Goal: Task Accomplishment & Management: Complete application form

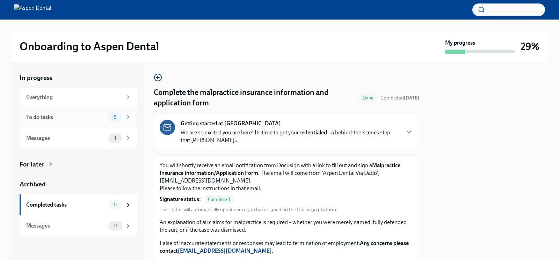
click at [120, 118] on span "8" at bounding box center [115, 117] width 12 height 5
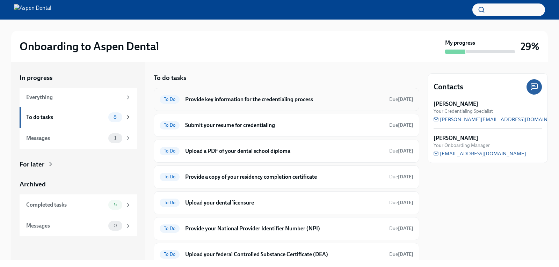
click at [169, 101] on span "To Do" at bounding box center [170, 99] width 20 height 5
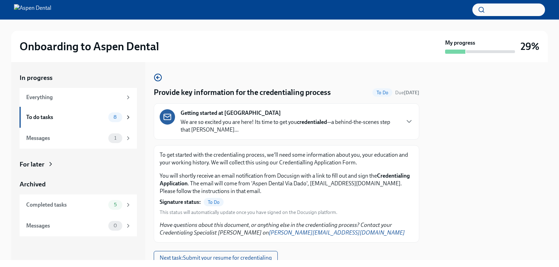
scroll to position [27, 0]
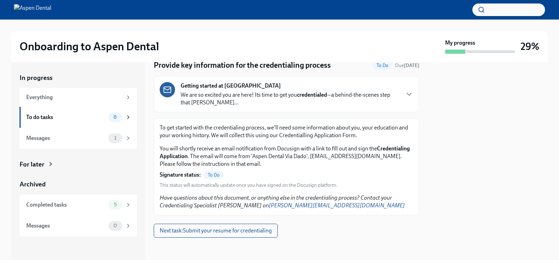
click at [213, 173] on span "To Do" at bounding box center [214, 175] width 20 height 5
click at [207, 231] on span "Next task : Submit your resume for credentialing" at bounding box center [216, 231] width 112 height 7
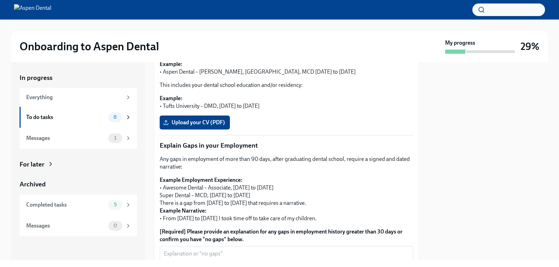
scroll to position [175, 0]
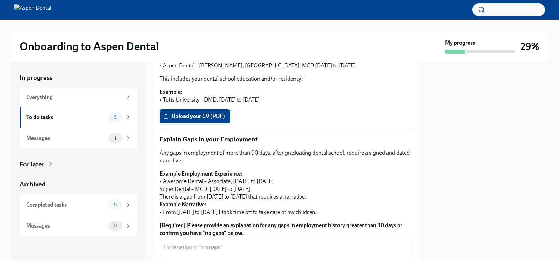
click at [196, 120] on span "Upload your CV (PDF)" at bounding box center [195, 116] width 60 height 7
click at [0, 0] on input "Upload your CV (PDF)" at bounding box center [0, 0] width 0 height 0
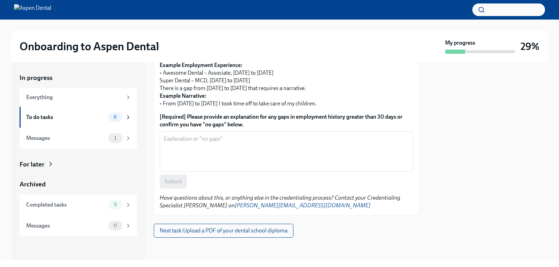
scroll to position [291, 0]
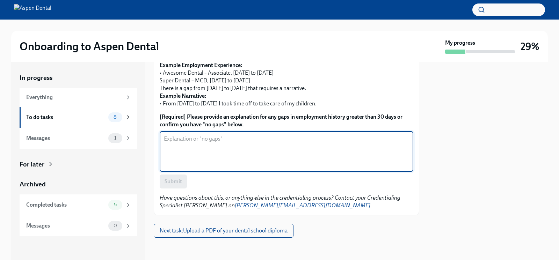
click at [197, 156] on textarea "[Required] Please provide an explanation for any gaps in employment history gre…" at bounding box center [286, 152] width 245 height 34
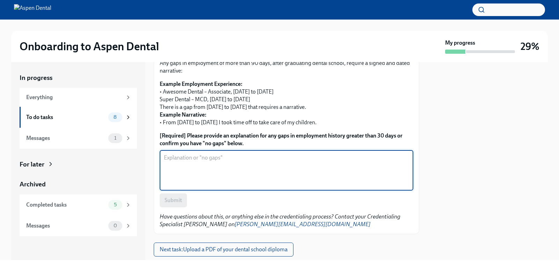
scroll to position [186, 0]
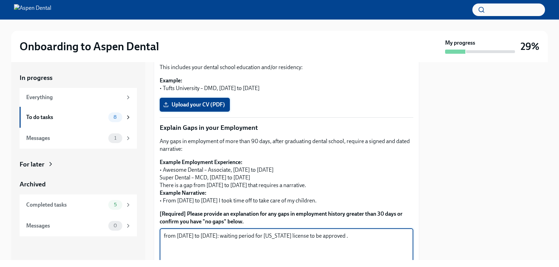
type textarea "from [DATE] to [DATE]: waiting period for [US_STATE] license to be approved ."
click at [168, 108] on icon at bounding box center [166, 105] width 6 height 6
click at [0, 0] on input "Upload your CV (PDF)" at bounding box center [0, 0] width 0 height 0
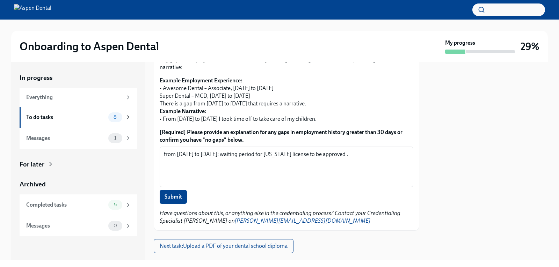
scroll to position [285, 0]
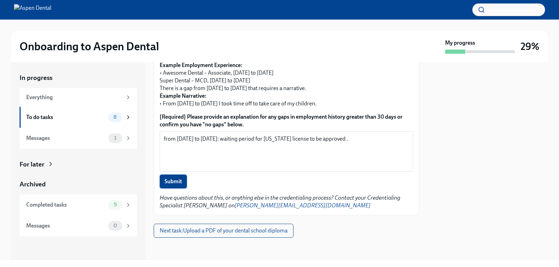
click at [178, 185] on span "Submit" at bounding box center [173, 181] width 17 height 7
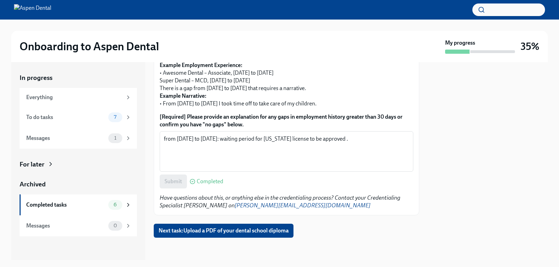
scroll to position [291, 0]
click at [235, 232] on span "Next task : Upload a PDF of your dental school diploma" at bounding box center [224, 231] width 130 height 7
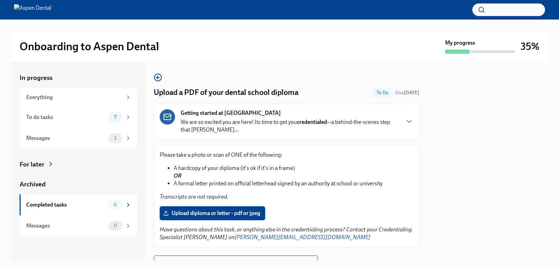
click at [225, 218] on label "Upload diploma or letter - pdf or jpeg" at bounding box center [213, 214] width 106 height 14
click at [0, 0] on input "Upload diploma or letter - pdf or jpeg" at bounding box center [0, 0] width 0 height 0
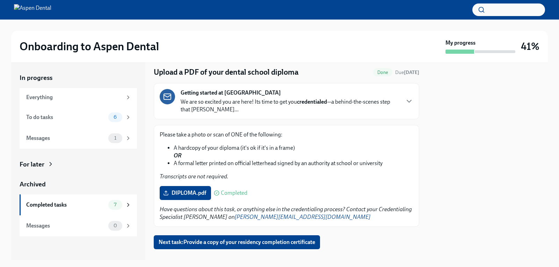
scroll to position [32, 0]
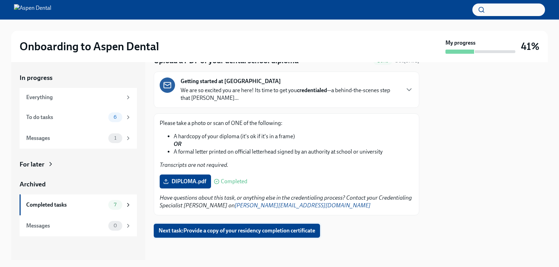
click at [231, 232] on span "Next task : Provide a copy of your residency completion certificate" at bounding box center [237, 231] width 157 height 7
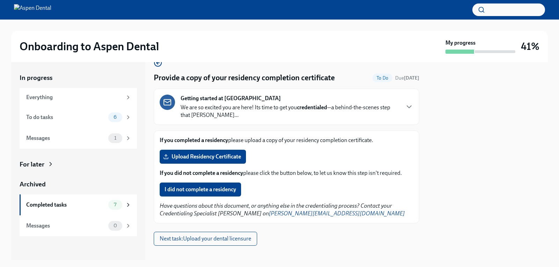
scroll to position [23, 0]
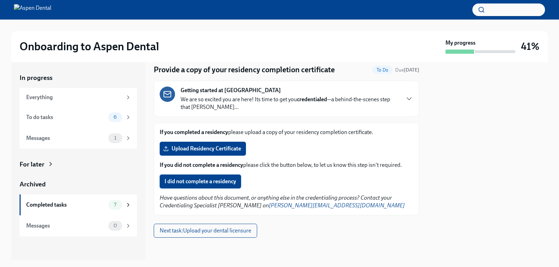
click at [211, 178] on button "I did not complete a residency" at bounding box center [200, 182] width 81 height 14
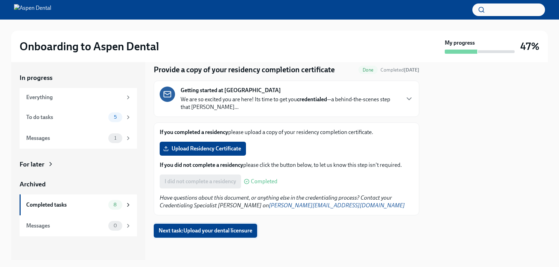
click at [186, 231] on span "Next task : Upload your dental licensure" at bounding box center [206, 231] width 94 height 7
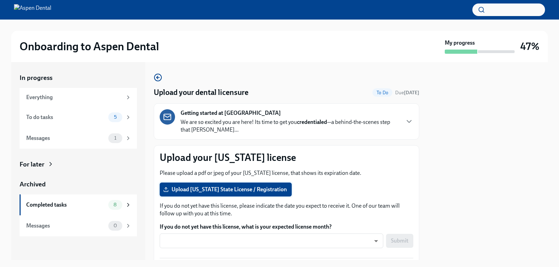
click at [225, 191] on span "Upload [US_STATE] State License / Registration" at bounding box center [226, 189] width 122 height 7
click at [0, 0] on input "Upload [US_STATE] State License / Registration" at bounding box center [0, 0] width 0 height 0
